Goal: Obtain resource: Download file/media

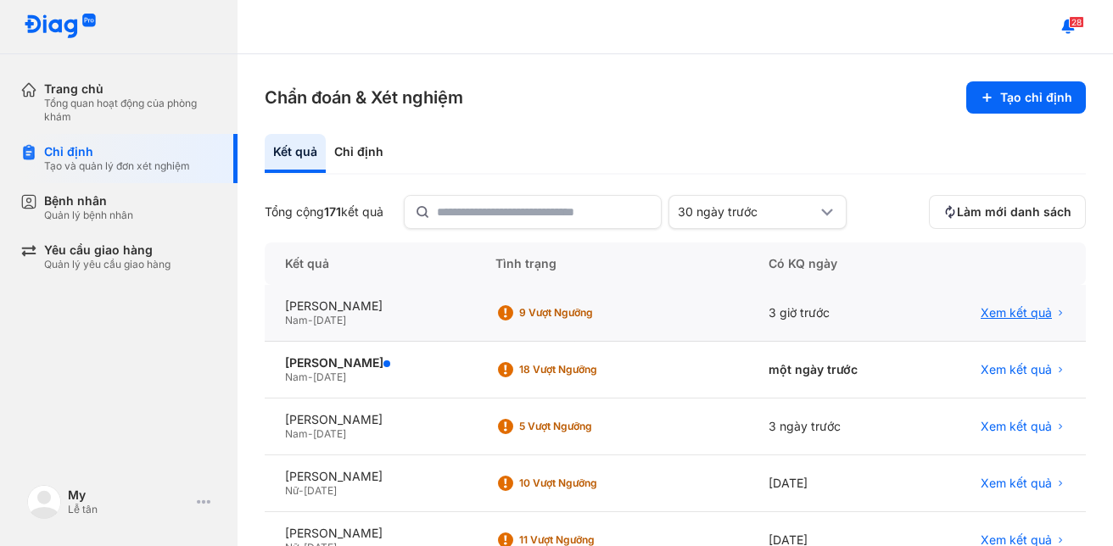
click at [983, 311] on span "Xem kết quả" at bounding box center [1016, 312] width 71 height 15
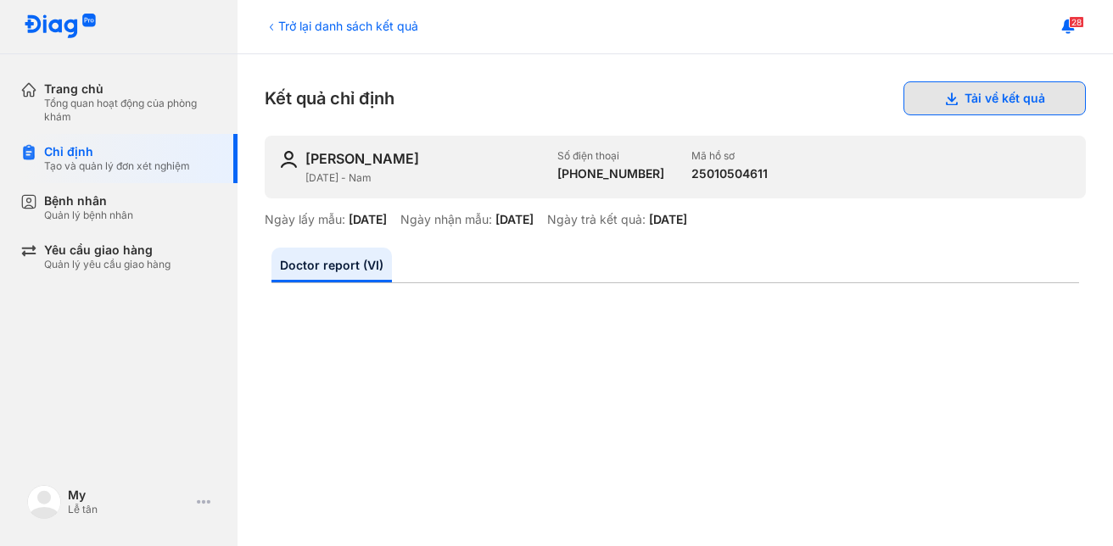
click at [949, 95] on button "Tải về kết quả" at bounding box center [995, 98] width 182 height 34
